Goal: Task Accomplishment & Management: Use online tool/utility

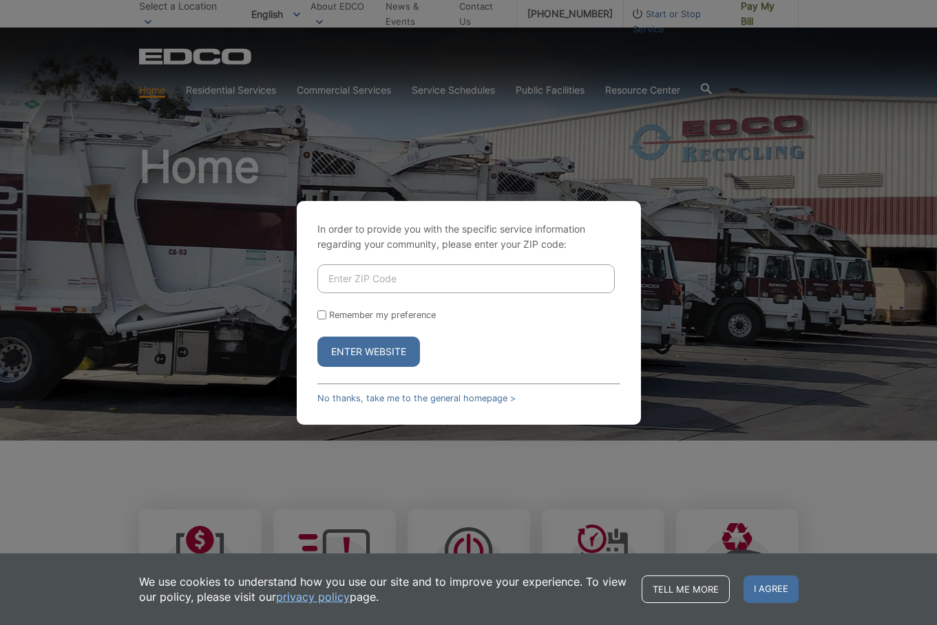
click at [354, 278] on input "Enter ZIP Code" at bounding box center [465, 278] width 297 height 29
type input "92020"
click at [368, 351] on button "Enter Website" at bounding box center [368, 352] width 103 height 30
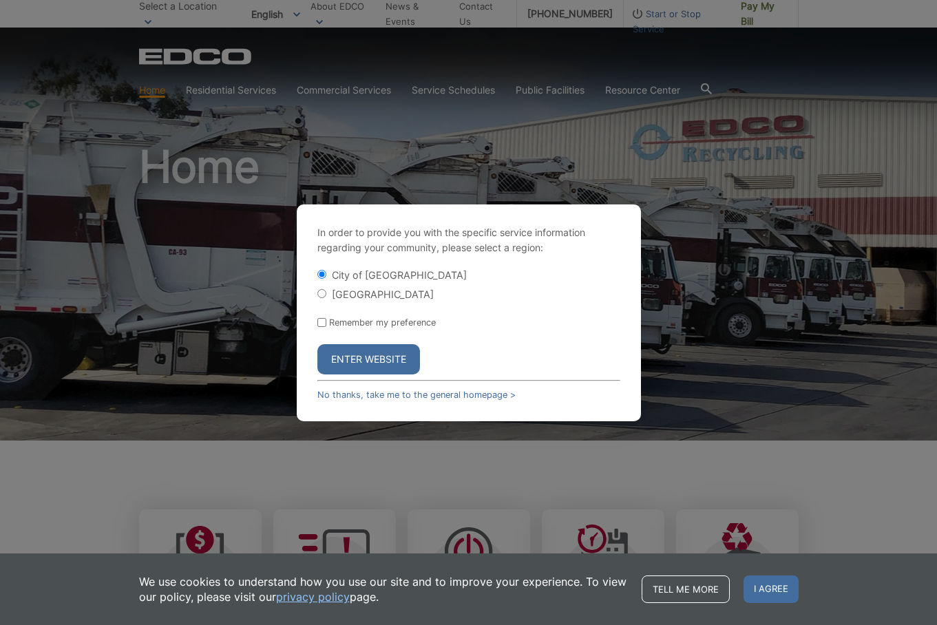
click at [359, 358] on button "Enter Website" at bounding box center [368, 359] width 103 height 30
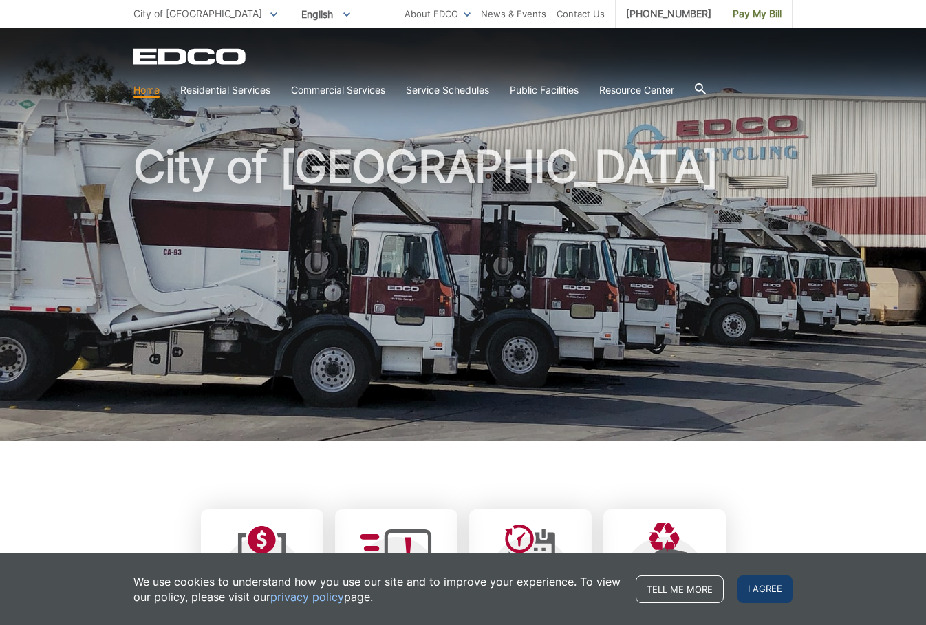
click at [770, 586] on span "I agree" at bounding box center [765, 589] width 55 height 28
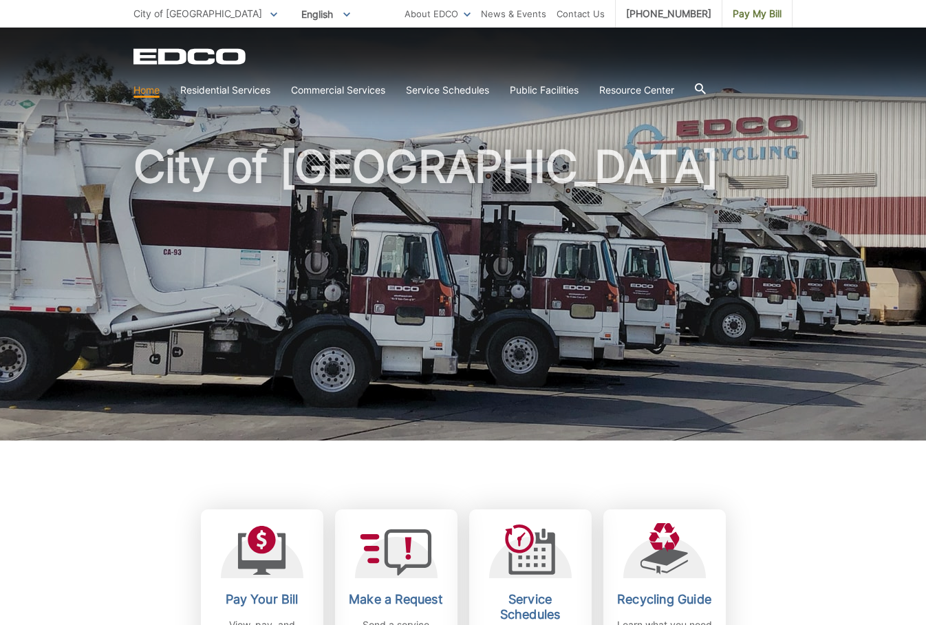
scroll to position [89, 0]
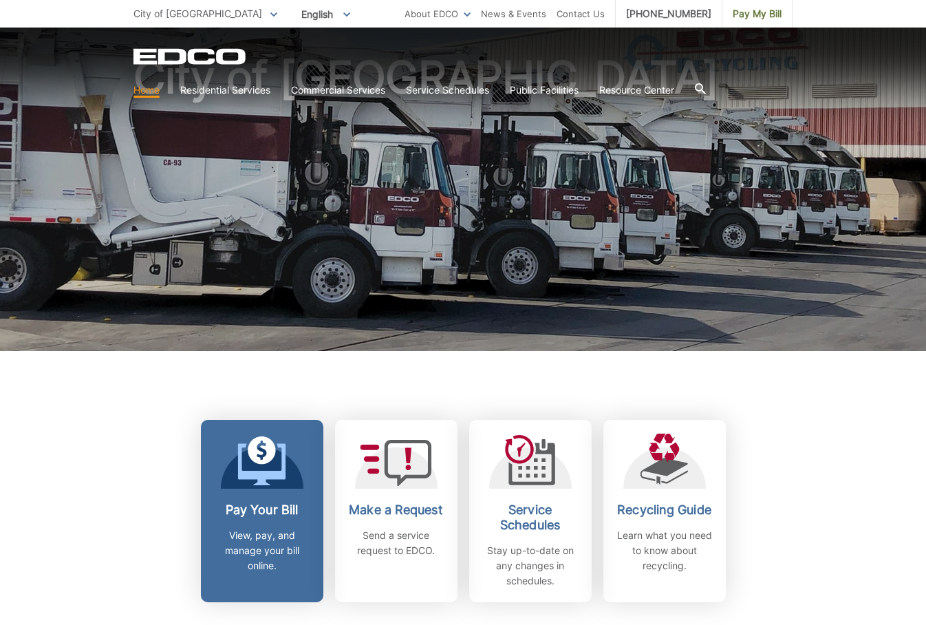
click at [255, 470] on icon at bounding box center [261, 461] width 48 height 50
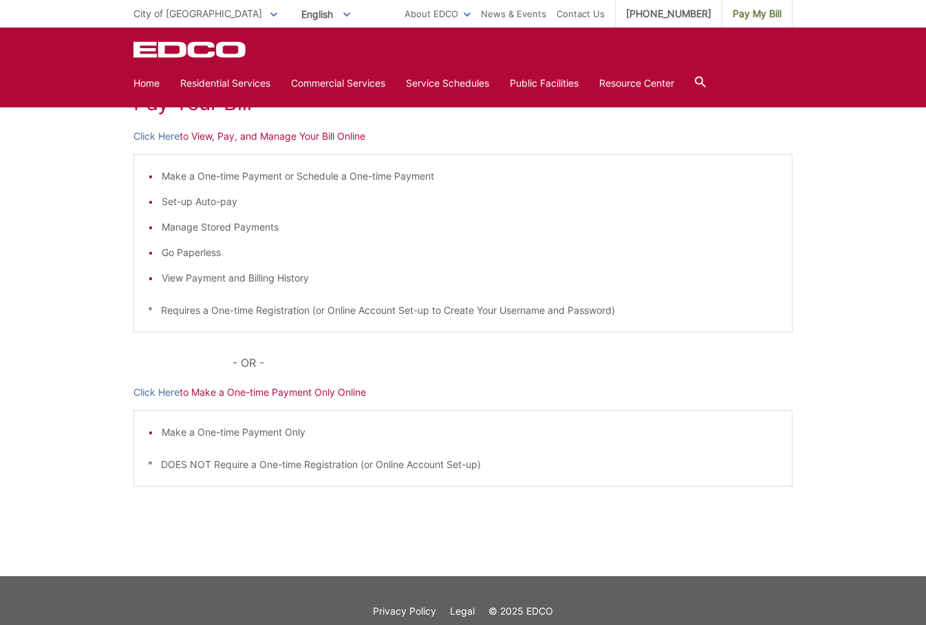
scroll to position [123, 0]
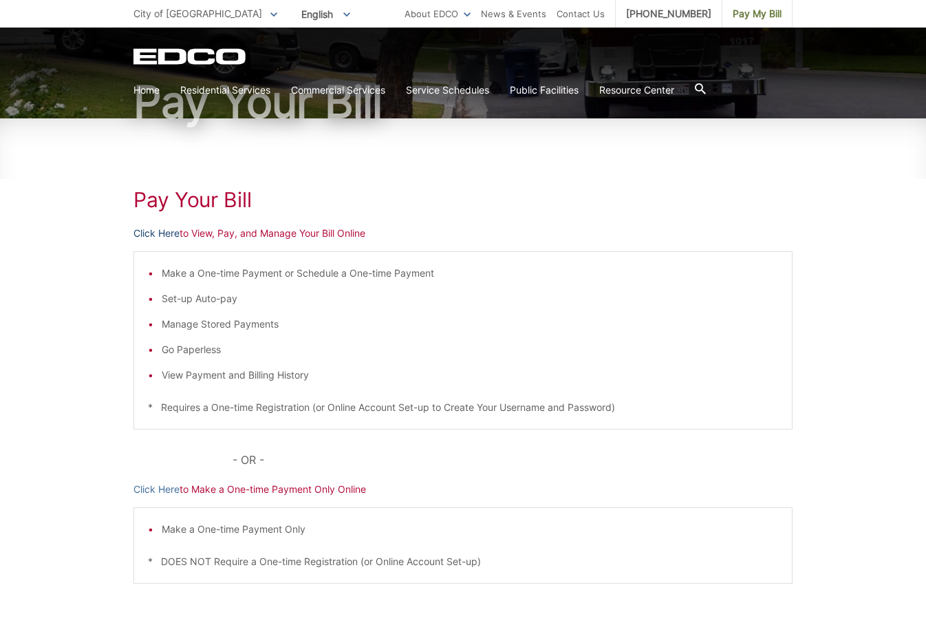
click at [142, 235] on link "Click Here" at bounding box center [157, 233] width 46 height 15
